Goal: Navigation & Orientation: Find specific page/section

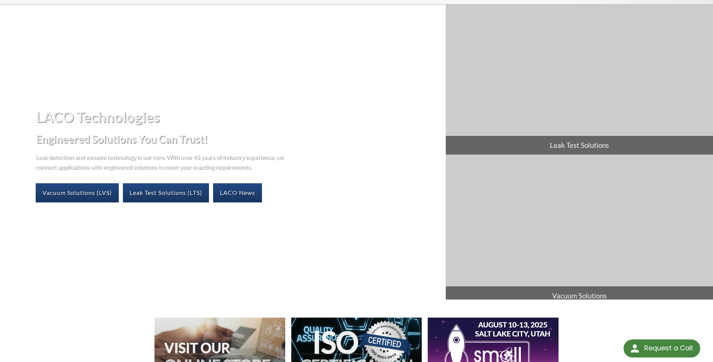
scroll to position [38, 0]
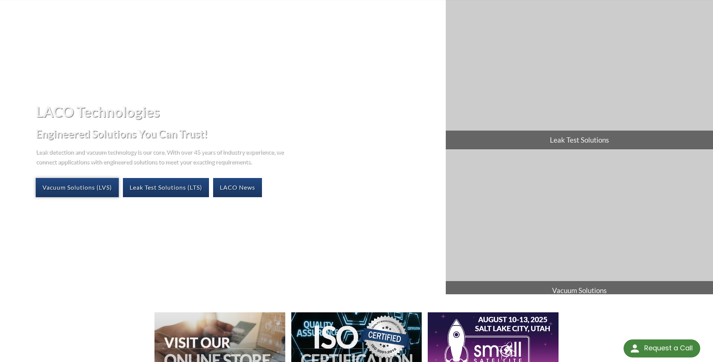
click at [94, 185] on link "Vacuum Solutions (LVS)" at bounding box center [77, 187] width 83 height 19
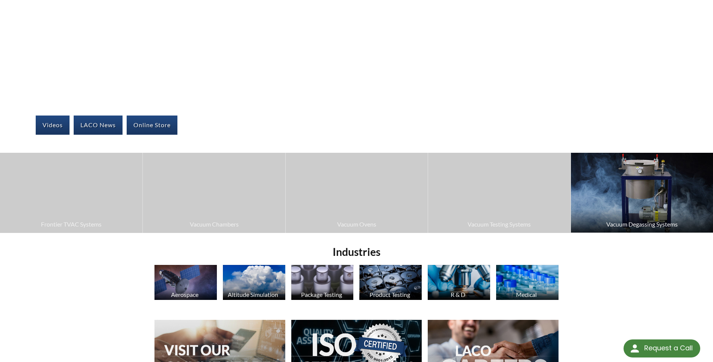
scroll to position [100, 0]
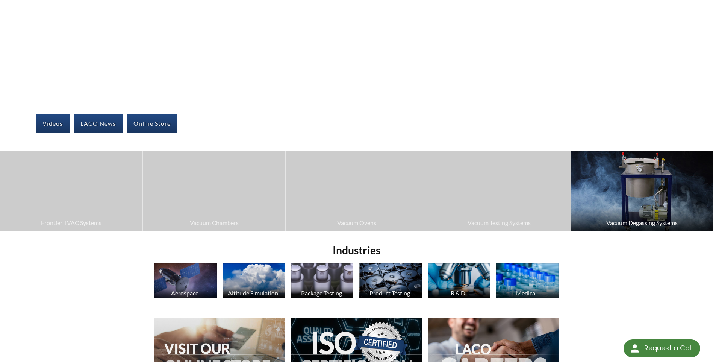
click at [630, 204] on img at bounding box center [642, 191] width 142 height 80
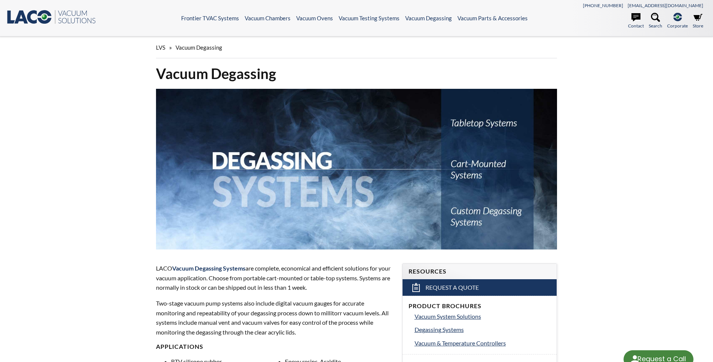
select select "Language Translate Widget"
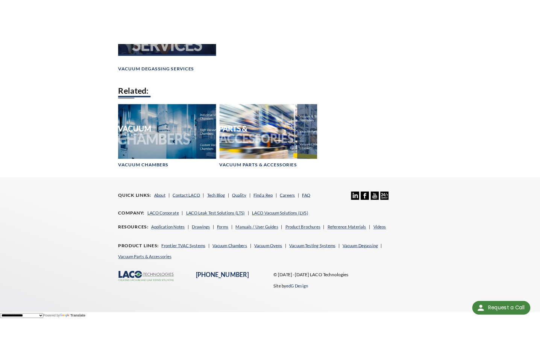
scroll to position [754, 0]
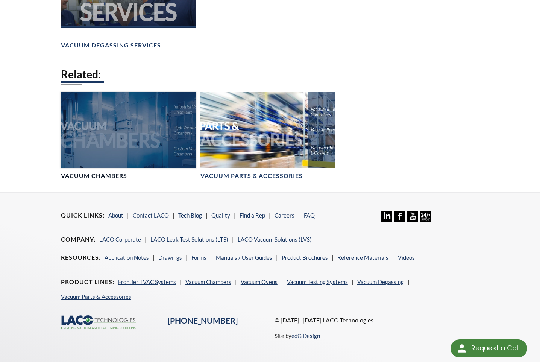
click at [101, 172] on h4 "Vacuum Chambers" at bounding box center [94, 176] width 66 height 8
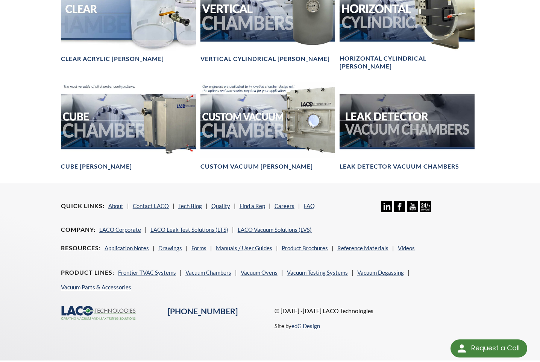
scroll to position [499, 0]
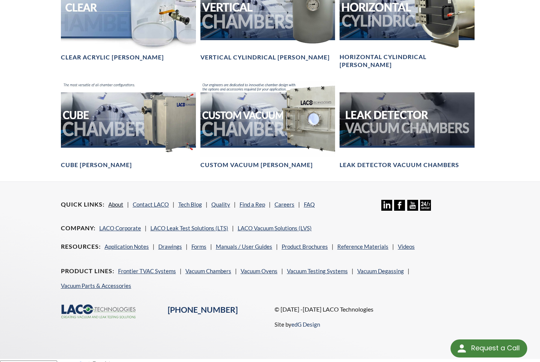
click at [111, 201] on link "About" at bounding box center [115, 204] width 15 height 7
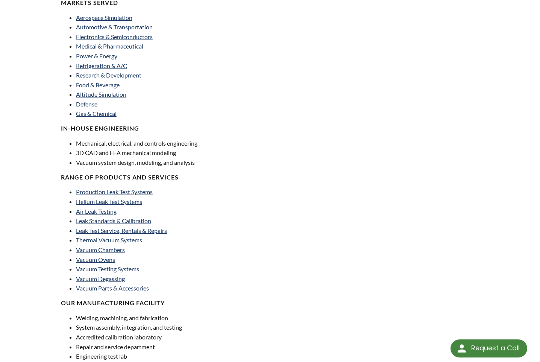
scroll to position [338, 0]
